Goal: Obtain resource: Download file/media

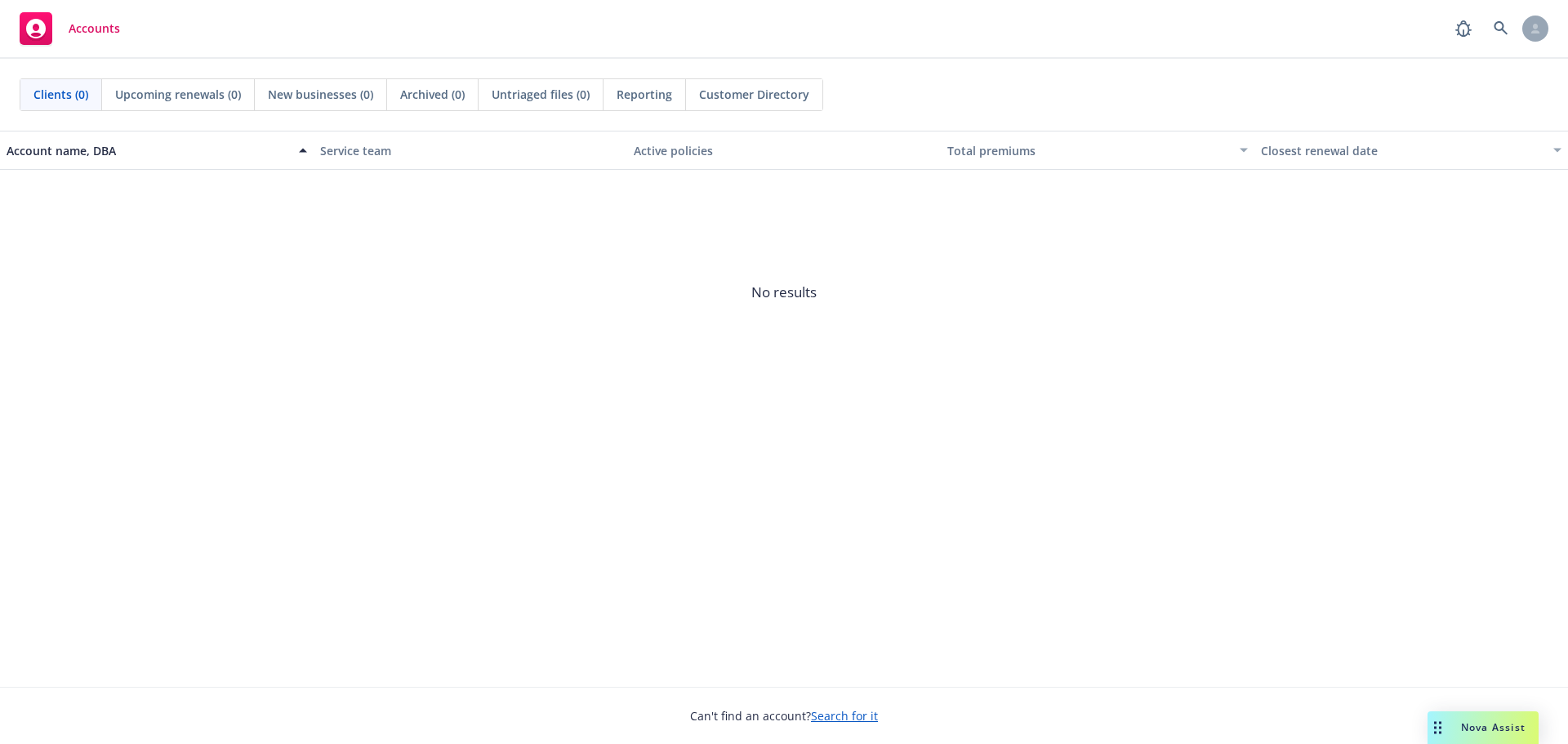
click at [1498, 731] on span "Nova Assist" at bounding box center [1492, 727] width 64 height 14
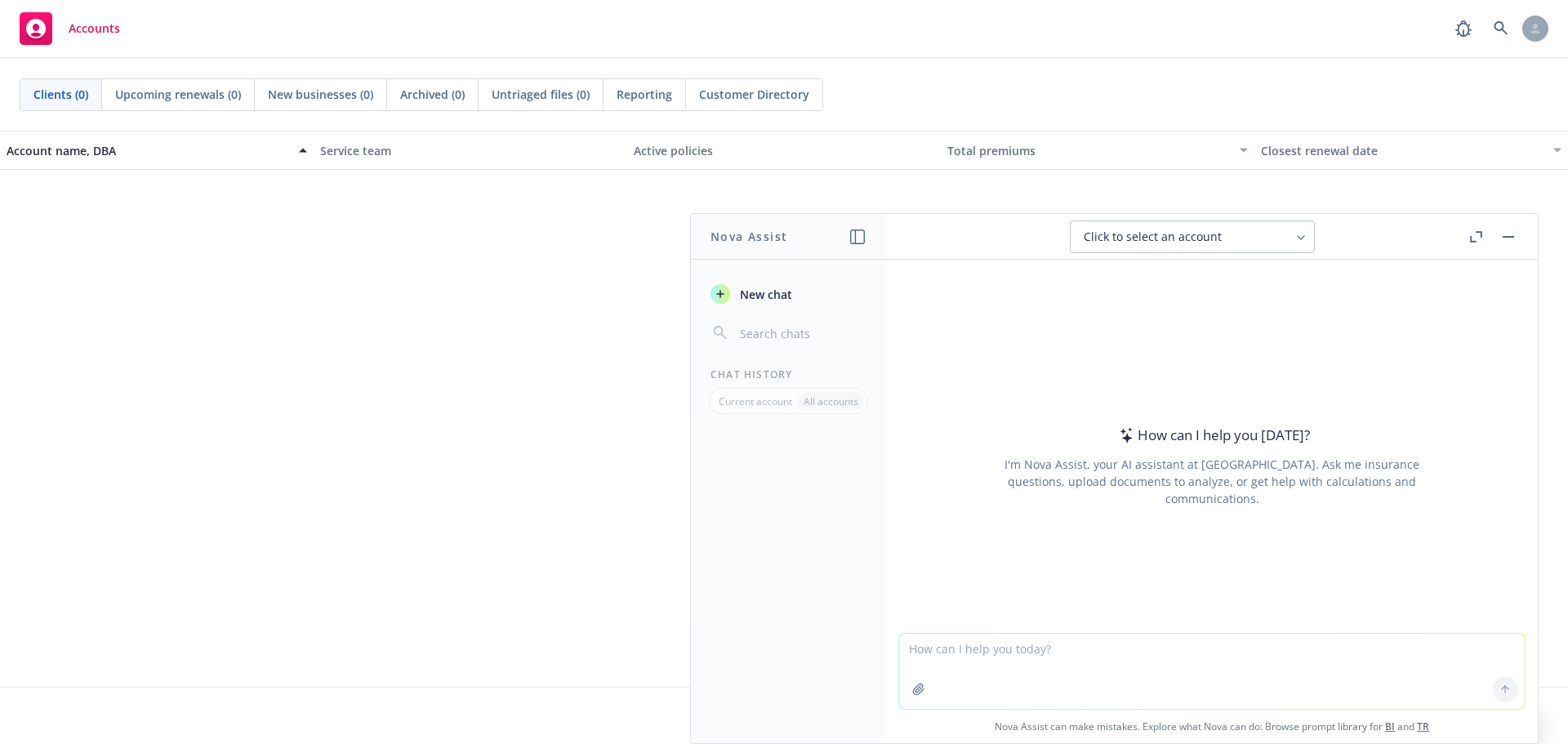
click at [1473, 245] on button "button" at bounding box center [1475, 237] width 20 height 20
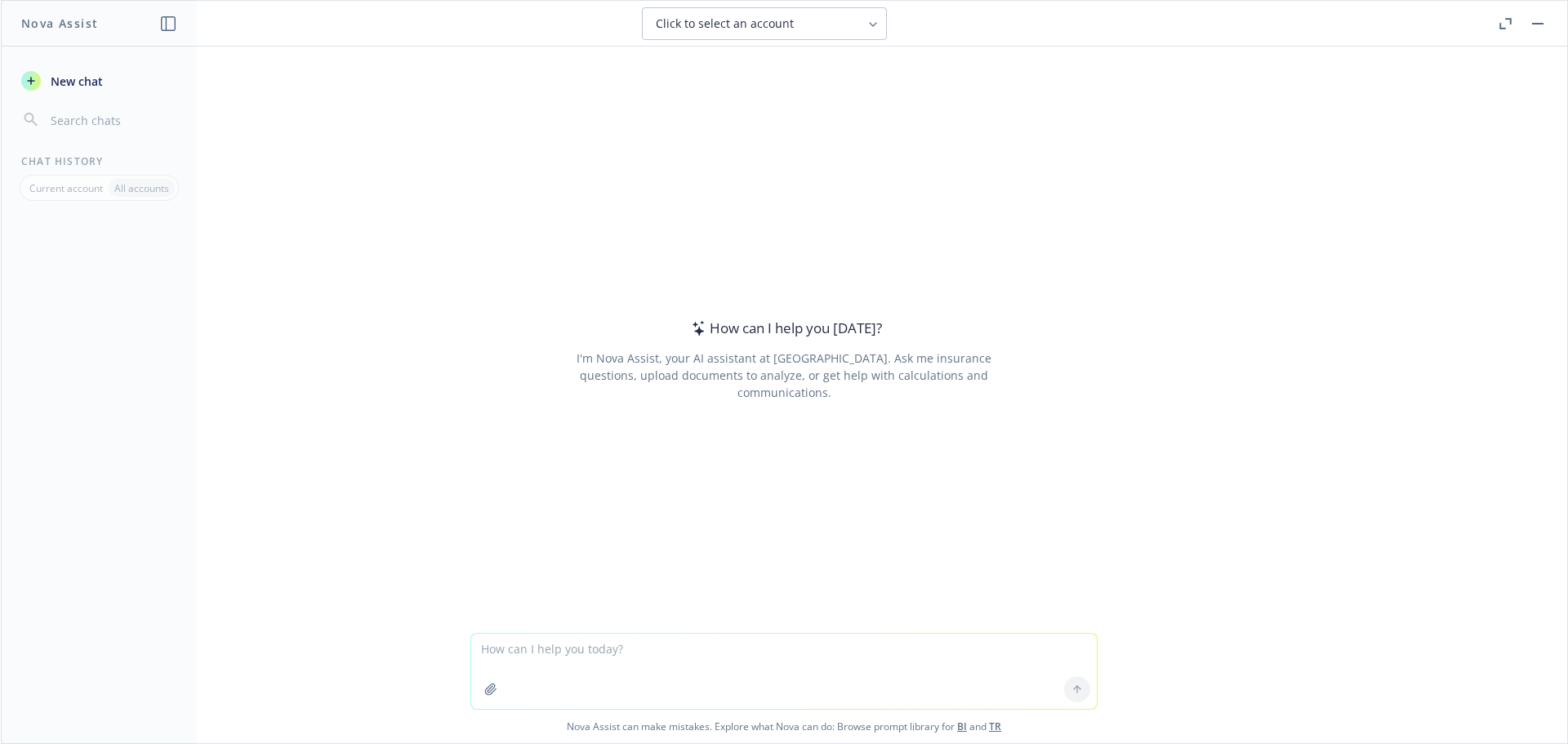
click at [669, 646] on textarea at bounding box center [784, 671] width 626 height 75
type textarea "Can you provide me with the final paycheck laws in each state?"
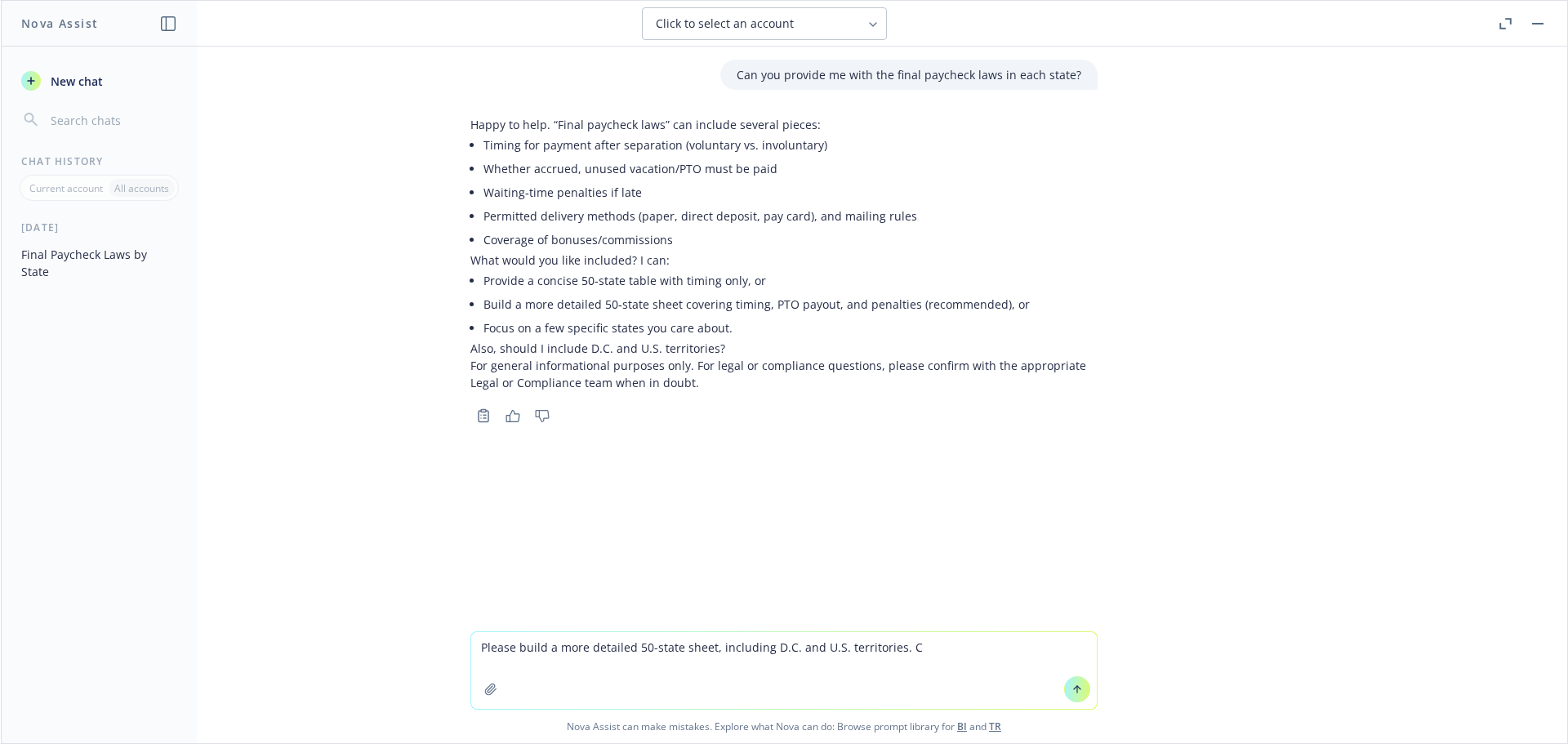
type textarea "Please build a more detailed 50-state sheet, including D.C. and U.S. territorie…"
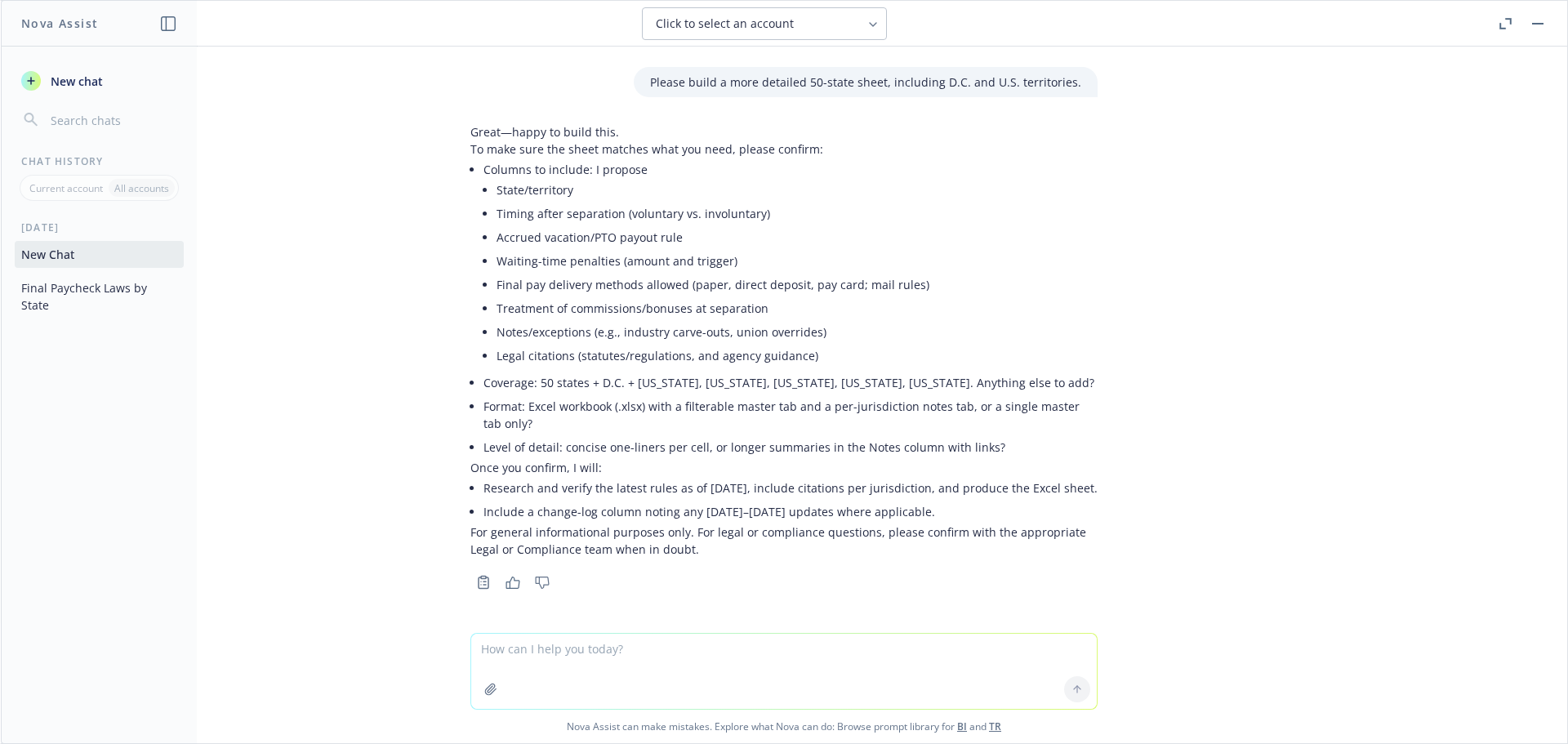
scroll to position [414, 0]
type textarea "I would like what you are proposing"
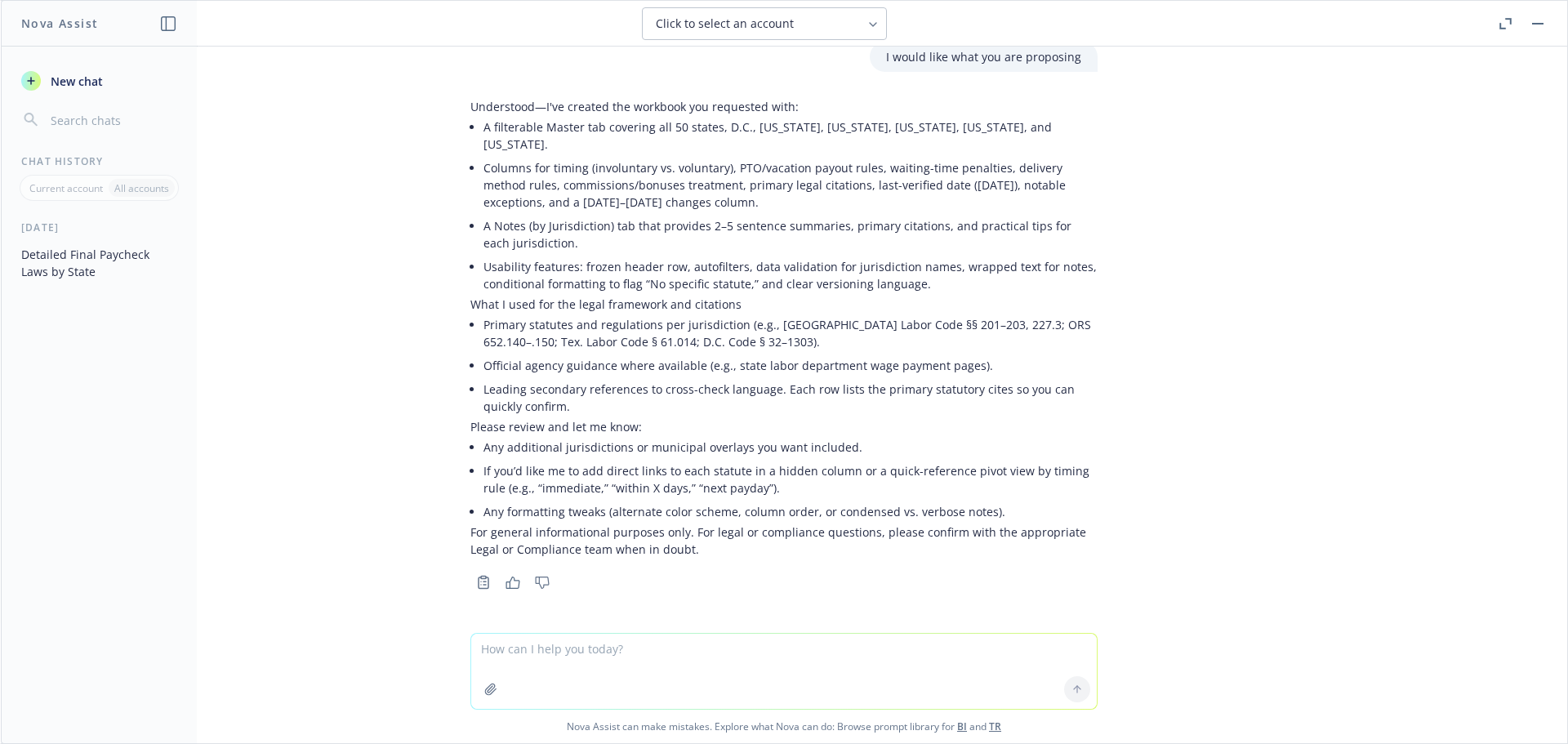
scroll to position [986, 0]
click at [177, 22] on button "button" at bounding box center [169, 24] width 20 height 20
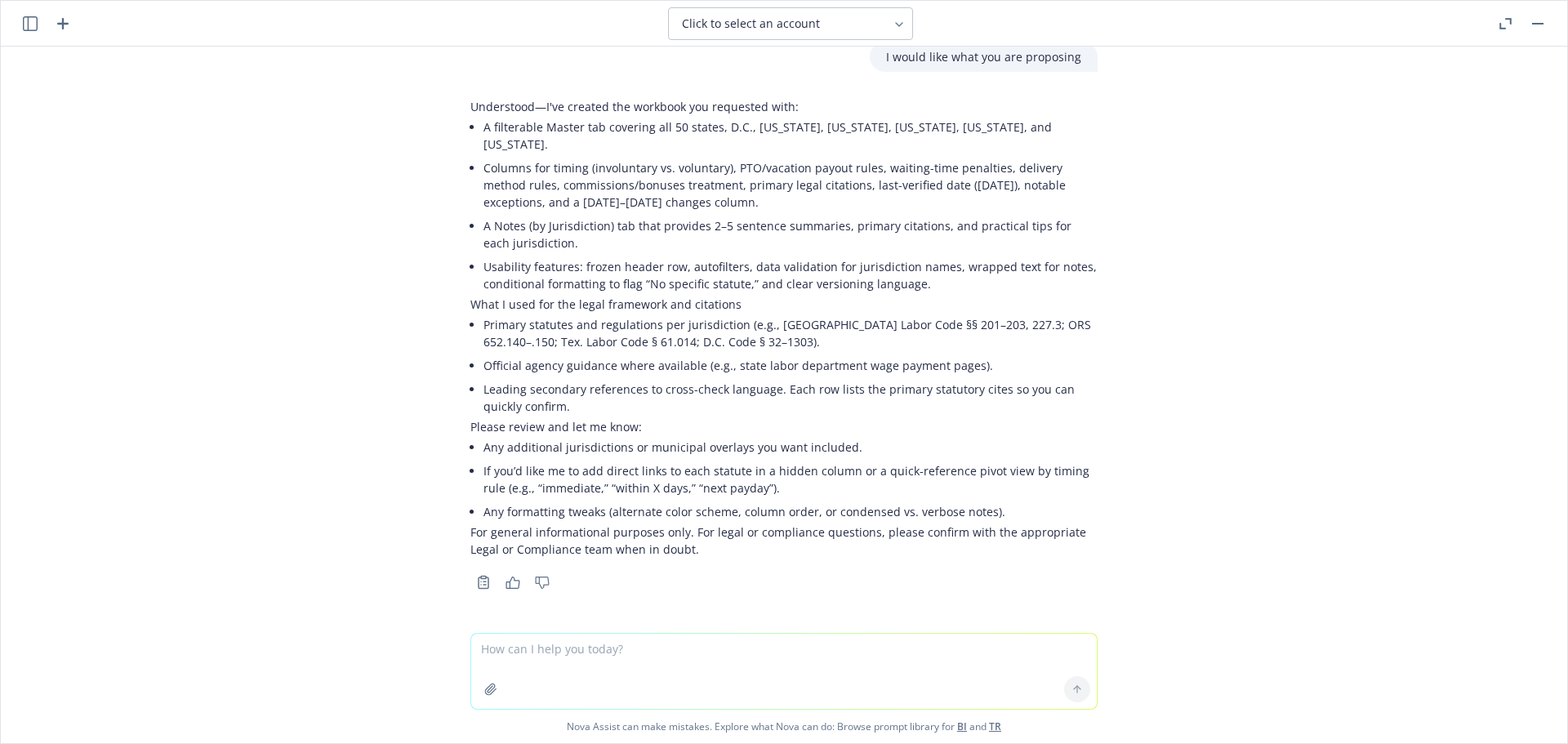
click at [29, 27] on icon "button" at bounding box center [30, 24] width 15 height 15
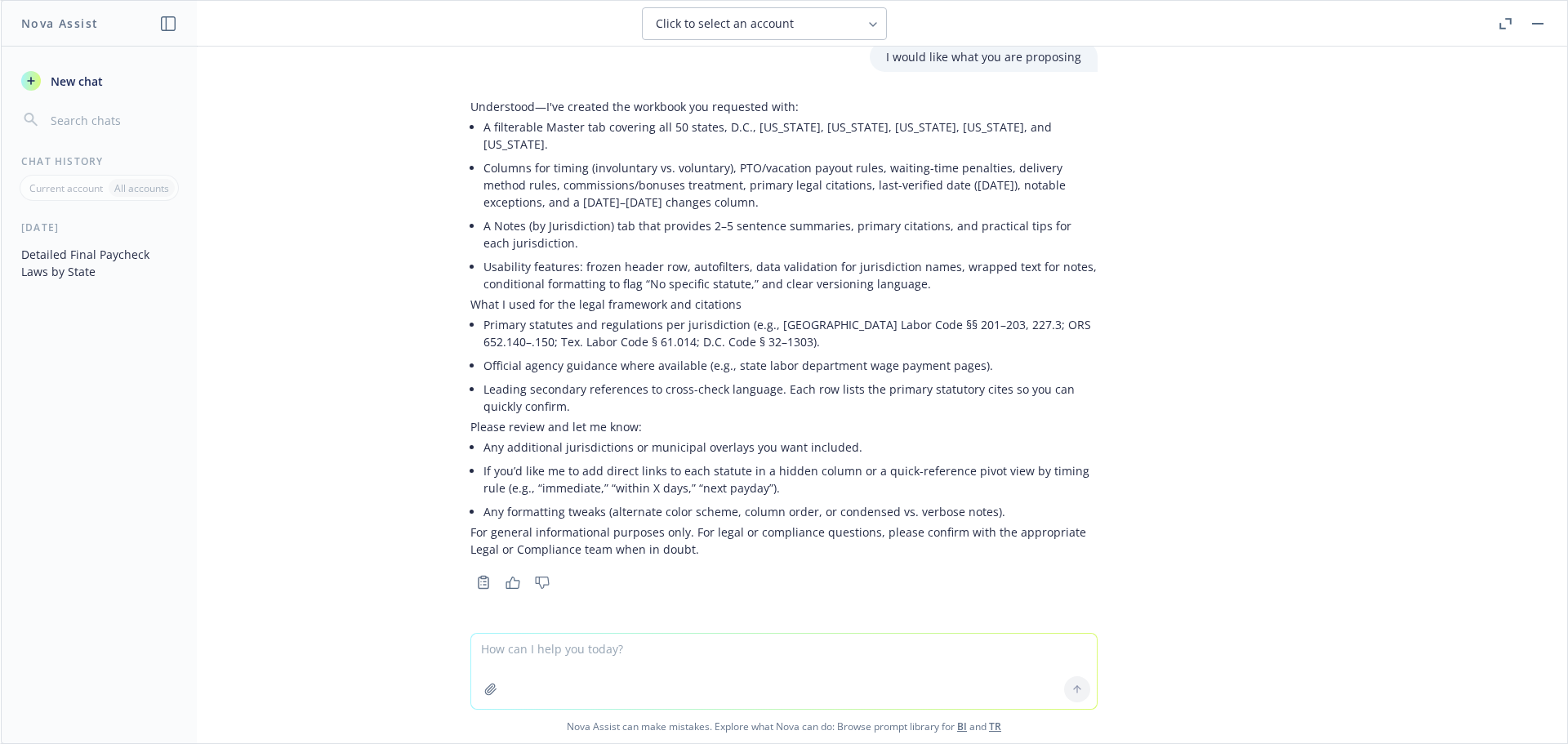
click at [575, 640] on textarea at bounding box center [784, 671] width 626 height 75
type textarea "where is the worksheet? I can't find it"
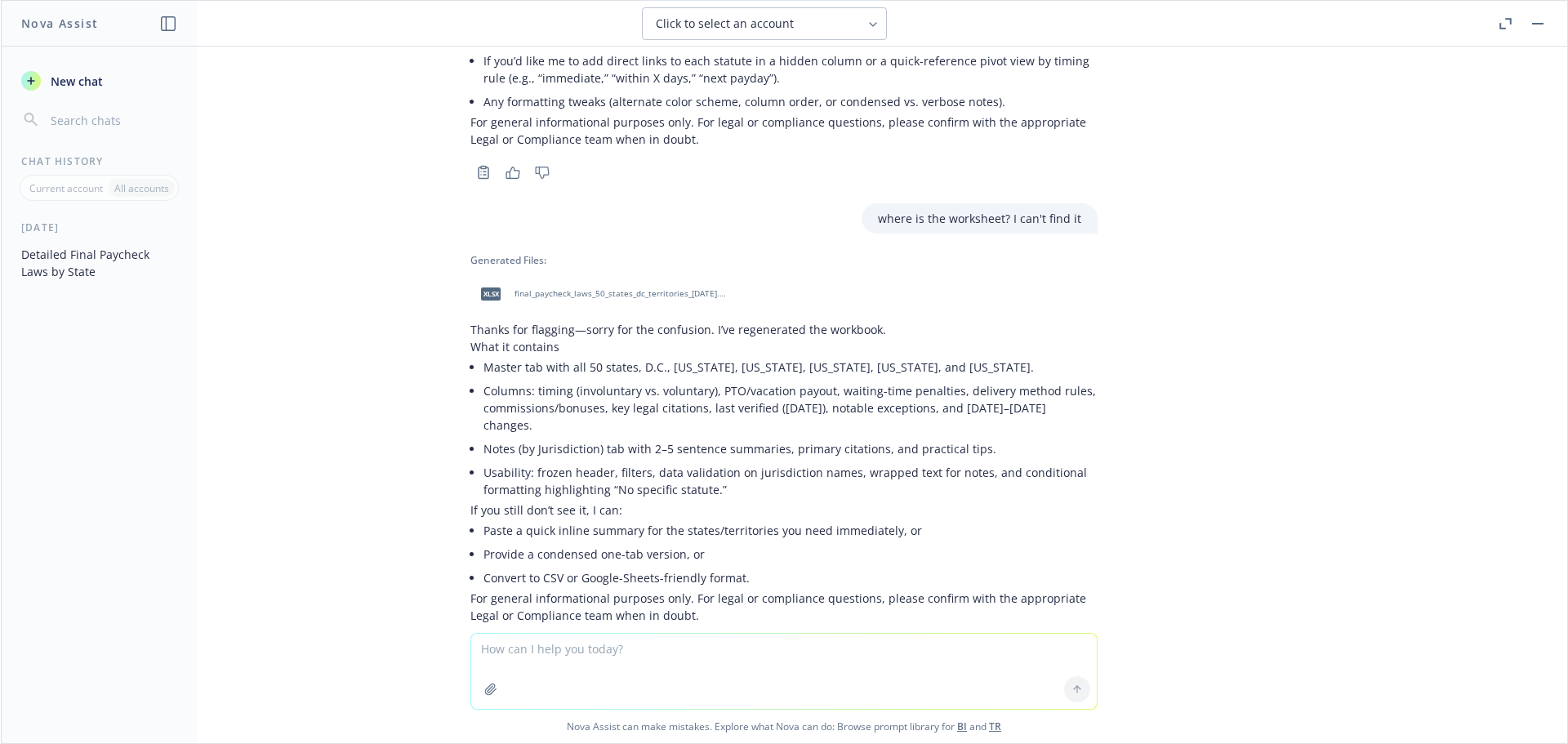
scroll to position [1461, 0]
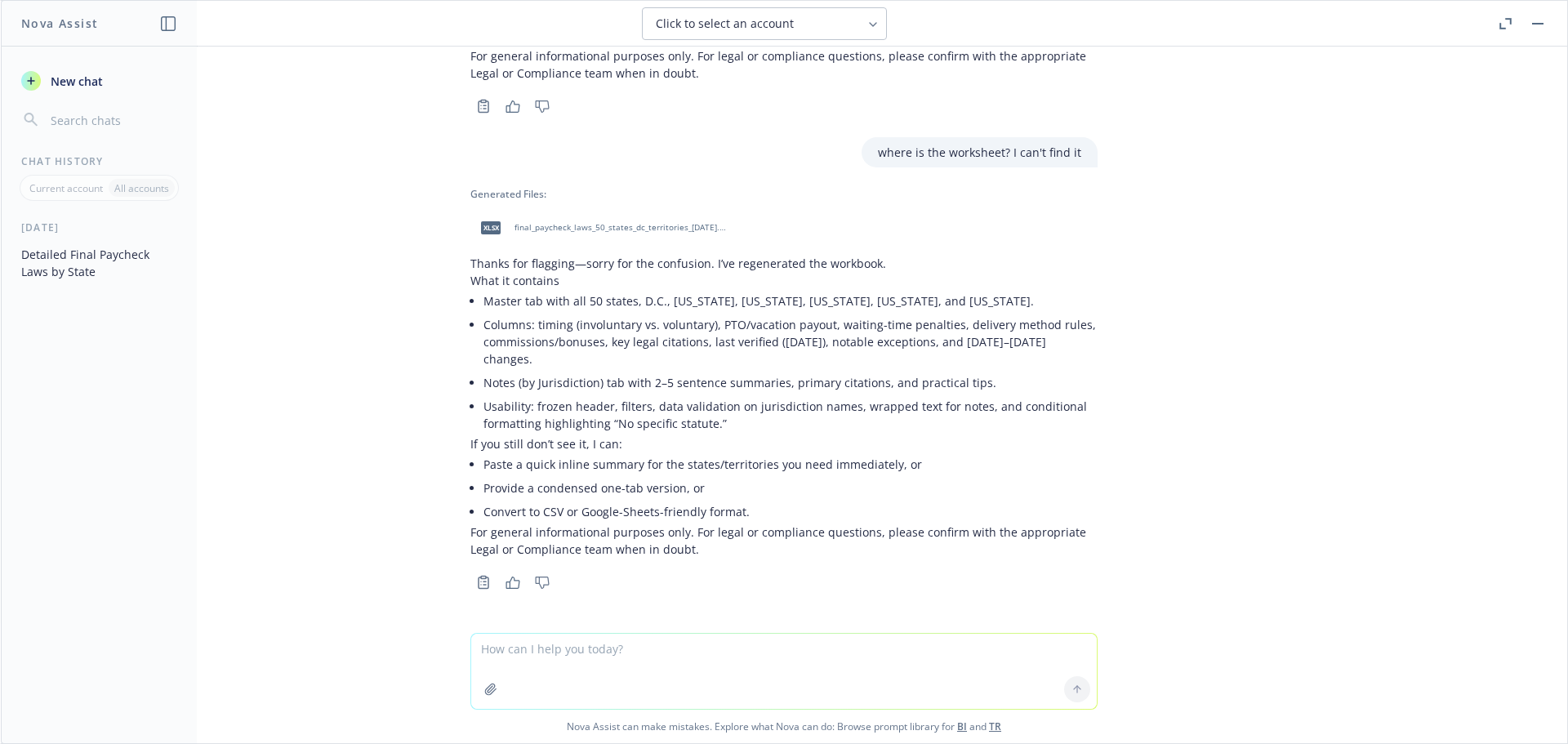
click at [621, 223] on span "final_paycheck_laws_50_states_dc_territories_[DATE].xlsx" at bounding box center [621, 227] width 214 height 11
click at [506, 588] on icon "button" at bounding box center [513, 582] width 14 height 12
